Goal: Information Seeking & Learning: Check status

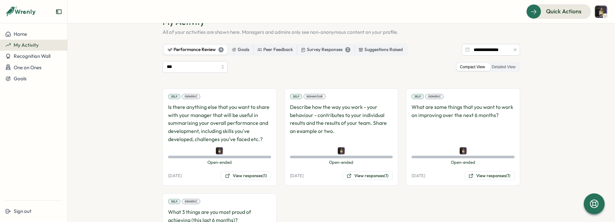
scroll to position [83, 0]
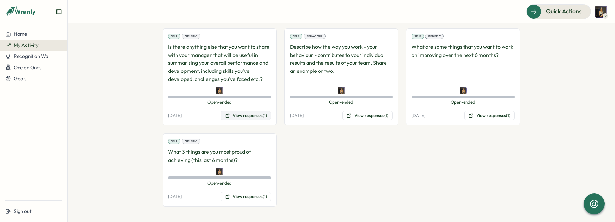
click at [247, 117] on button "View responses (1)" at bounding box center [246, 115] width 50 height 9
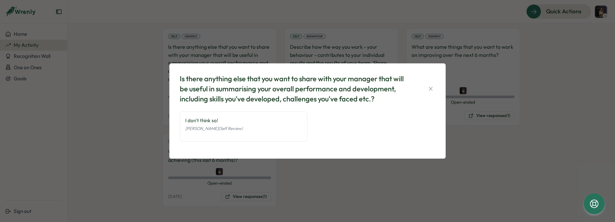
click at [304, 174] on div "Is there anything else that you want to share with your manager that will be us…" at bounding box center [307, 111] width 615 height 222
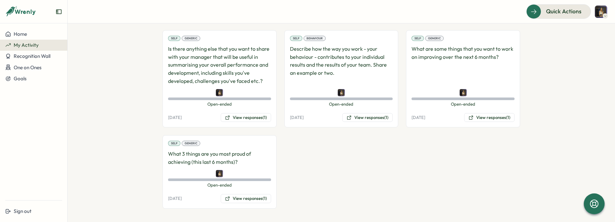
scroll to position [82, 0]
click at [245, 198] on button "View responses (1)" at bounding box center [246, 198] width 50 height 9
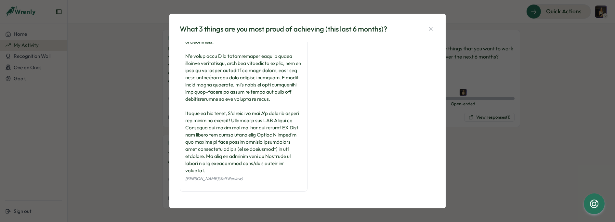
scroll to position [0, 0]
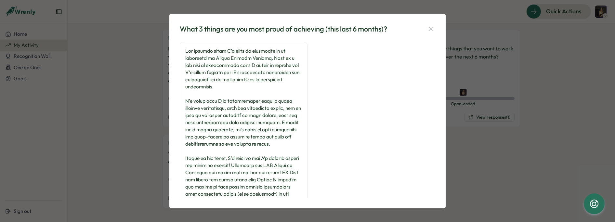
click at [435, 29] on div "What 3 things are you most proud of achieving (this last 6 months)? [PERSON_NAM…" at bounding box center [307, 110] width 261 height 179
click at [432, 26] on icon "button" at bounding box center [431, 29] width 7 height 7
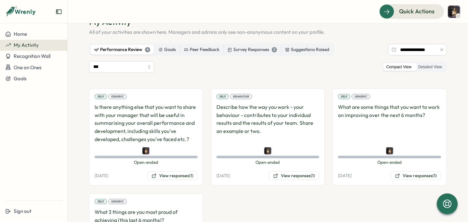
scroll to position [50, 0]
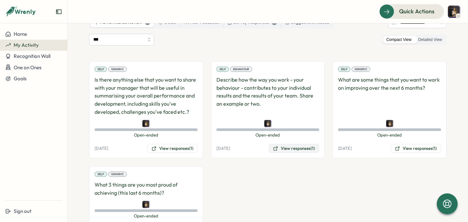
click at [283, 146] on button "View responses (1)" at bounding box center [294, 148] width 50 height 9
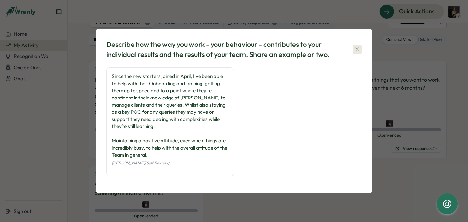
click at [356, 48] on icon "button" at bounding box center [357, 49] width 7 height 7
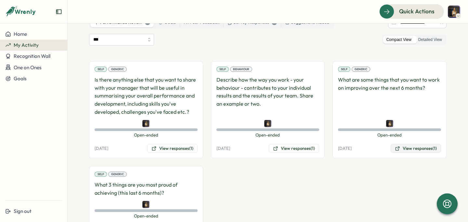
click at [410, 149] on button "View responses (1)" at bounding box center [416, 148] width 50 height 9
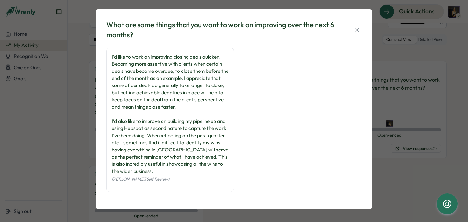
scroll to position [0, 0]
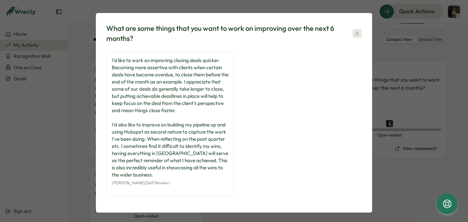
click at [358, 32] on icon "button" at bounding box center [357, 33] width 7 height 7
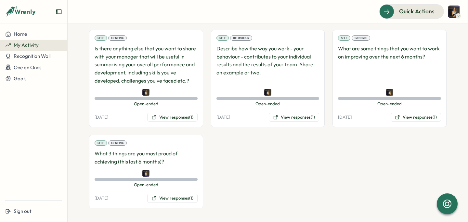
scroll to position [83, 0]
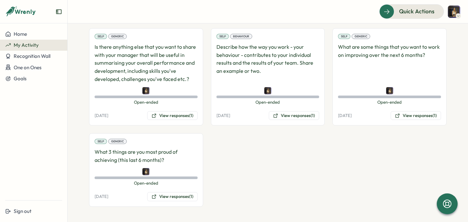
click at [239, 159] on div "Self Generic Is there anything else that you want to share with your manager th…" at bounding box center [268, 117] width 358 height 179
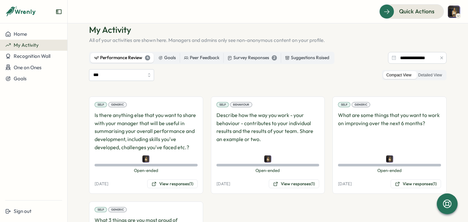
scroll to position [0, 0]
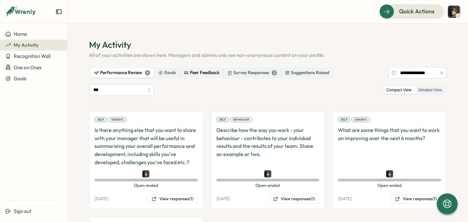
click at [205, 74] on div "Peer Feedback" at bounding box center [201, 72] width 35 height 7
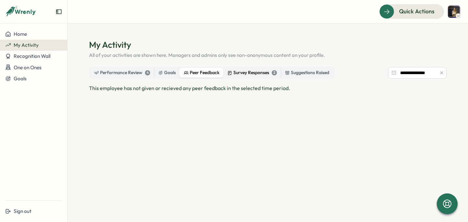
click at [232, 73] on div "Survey Responses 2" at bounding box center [252, 72] width 49 height 7
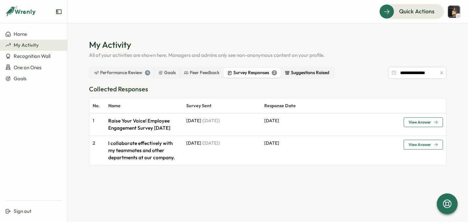
click at [295, 74] on div "Suggestions Raised" at bounding box center [307, 72] width 44 height 7
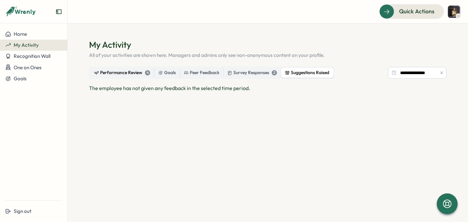
click at [128, 76] on div "Performance Review 4" at bounding box center [122, 72] width 56 height 7
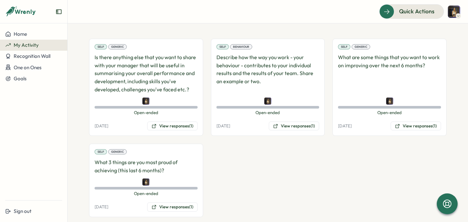
scroll to position [83, 0]
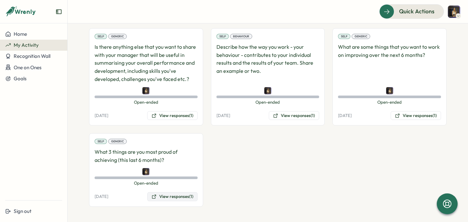
click at [176, 198] on button "View responses (1)" at bounding box center [172, 196] width 50 height 9
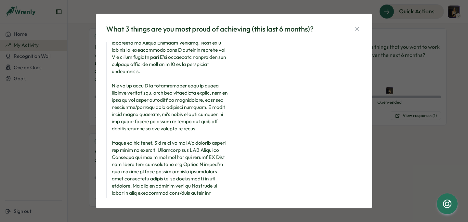
scroll to position [45, 0]
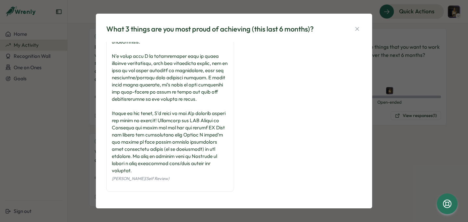
click at [185, 170] on div at bounding box center [170, 89] width 117 height 172
click at [357, 28] on icon "button" at bounding box center [357, 29] width 7 height 7
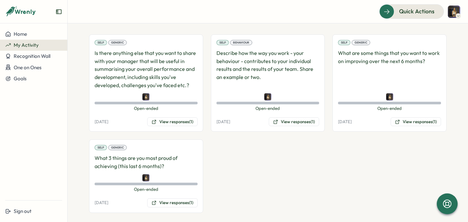
scroll to position [77, 0]
click at [410, 123] on button "View responses (1)" at bounding box center [416, 122] width 50 height 9
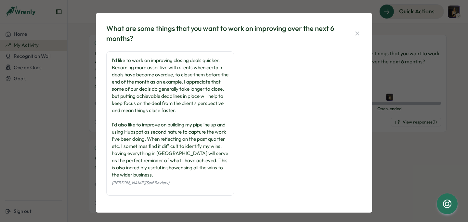
scroll to position [4, 0]
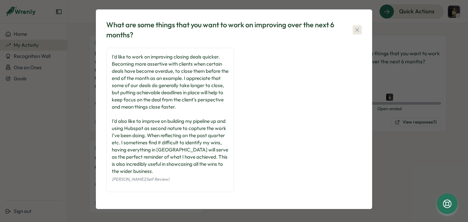
click at [354, 29] on icon "button" at bounding box center [357, 30] width 7 height 7
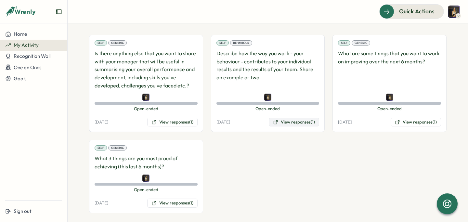
click at [290, 124] on button "View responses (1)" at bounding box center [294, 122] width 50 height 9
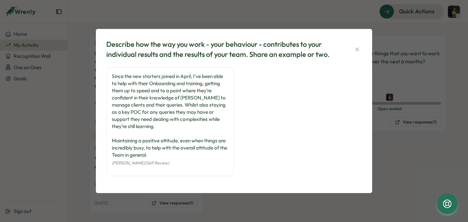
drag, startPoint x: 355, startPoint y: 51, endPoint x: 350, endPoint y: 68, distance: 18.1
click at [355, 51] on icon "button" at bounding box center [357, 49] width 4 height 4
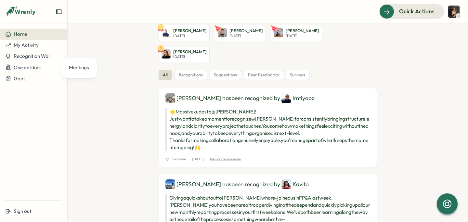
scroll to position [37, 0]
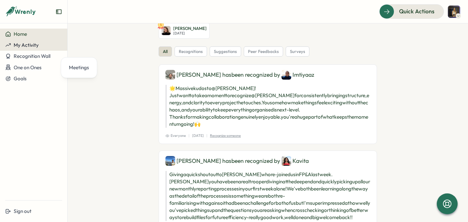
click at [24, 47] on span "My Activity" at bounding box center [26, 45] width 25 height 6
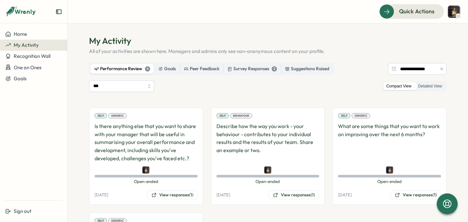
scroll to position [1, 0]
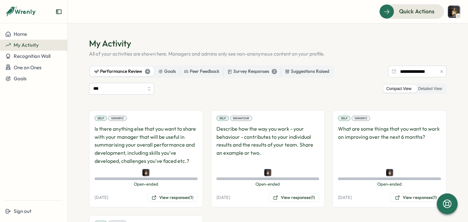
click at [124, 68] on div "Performance Review 4" at bounding box center [122, 71] width 56 height 7
click at [135, 86] on input "***" at bounding box center [121, 89] width 65 height 12
click at [138, 87] on input "**********" at bounding box center [121, 89] width 65 height 12
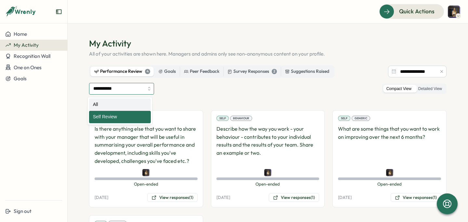
type input "***"
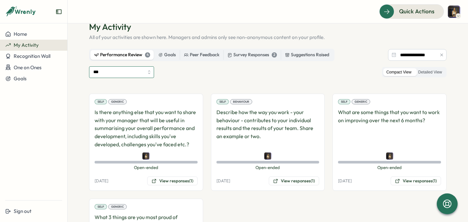
scroll to position [0, 0]
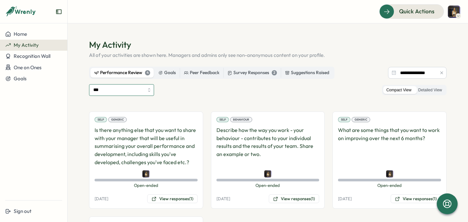
click at [143, 88] on input "***" at bounding box center [121, 90] width 65 height 12
click at [205, 90] on div "*** Compact View Detailed View" at bounding box center [268, 90] width 358 height 12
click at [205, 97] on div "*** Compact View Detailed View Self Generic Is there anything else that you wan…" at bounding box center [268, 187] width 358 height 206
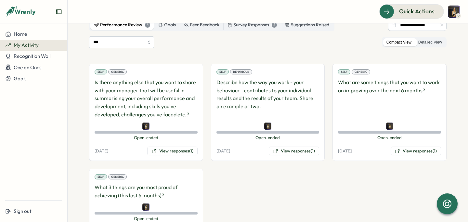
scroll to position [47, 0]
